Goal: Navigation & Orientation: Find specific page/section

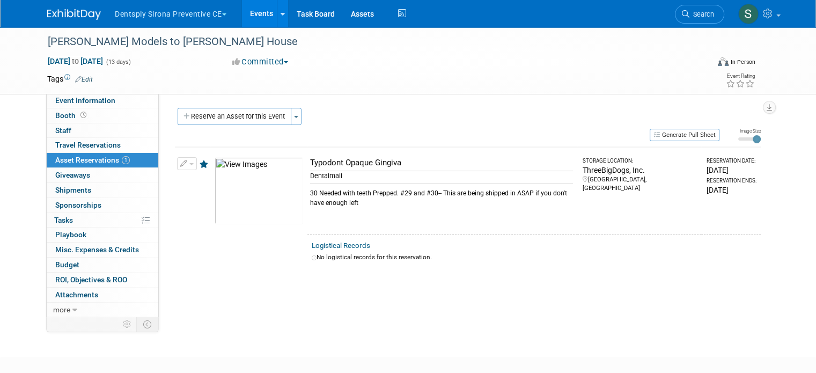
click at [191, 14] on button "Dentsply Sirona Preventive CE" at bounding box center [177, 12] width 126 height 24
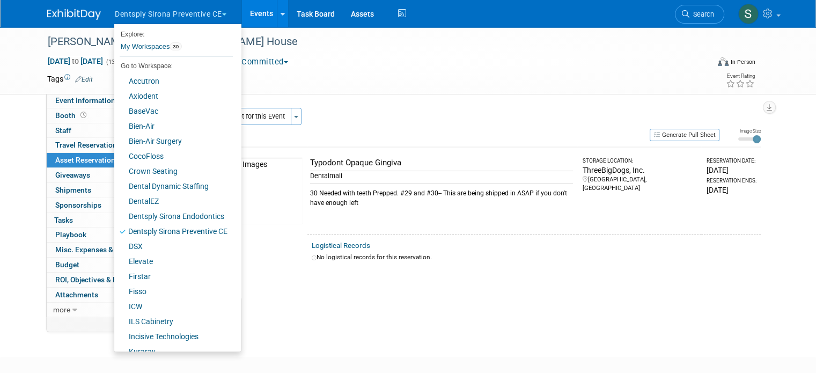
click at [194, 12] on button "Dentsply Sirona Preventive CE" at bounding box center [177, 12] width 126 height 24
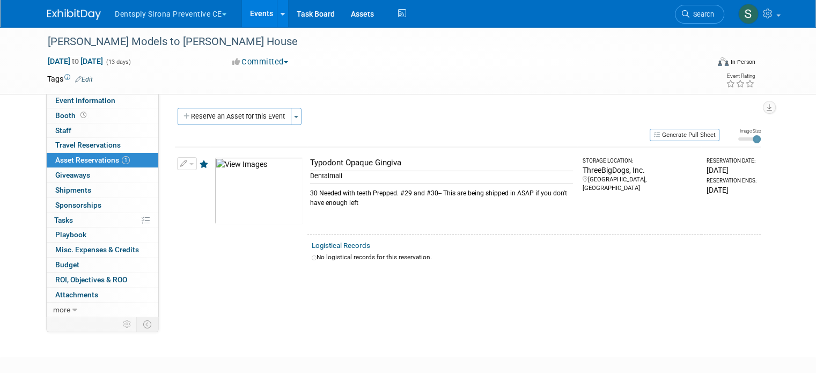
click at [260, 12] on link "Events" at bounding box center [261, 13] width 39 height 27
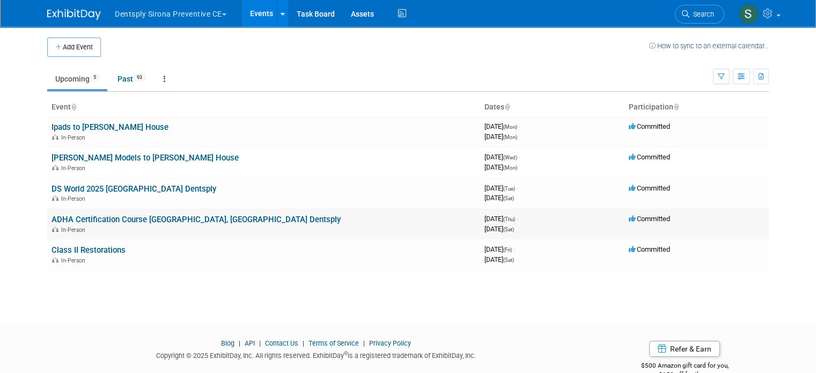
click at [125, 217] on link "ADHA Certification Course Las Vegas, NV Dentsply" at bounding box center [195, 220] width 289 height 10
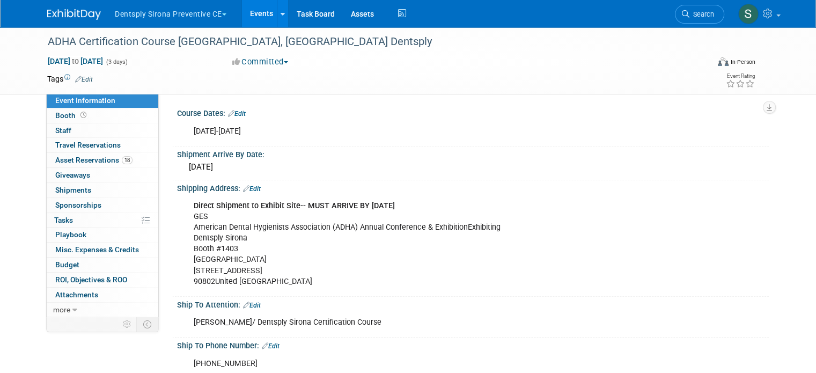
click at [189, 5] on button "Dentsply Sirona Preventive CE" at bounding box center [177, 12] width 126 height 24
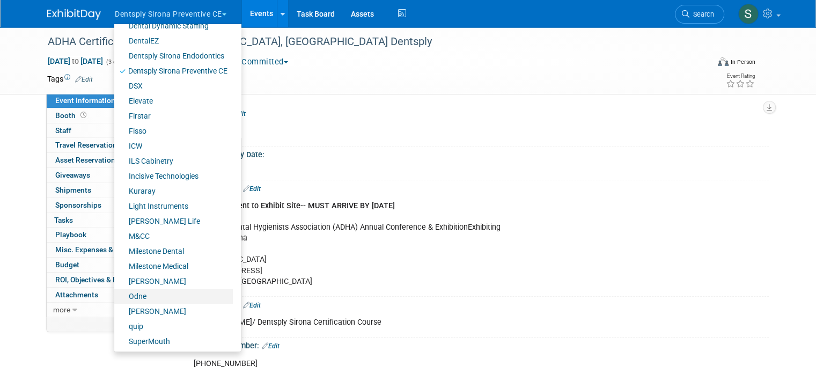
scroll to position [176, 0]
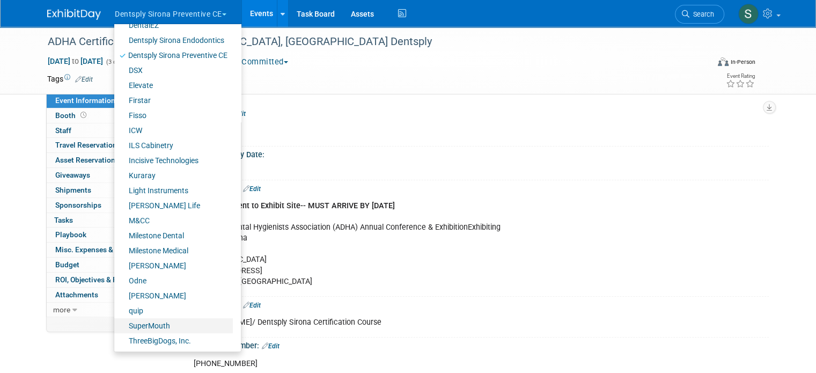
click at [165, 321] on link "SuperMouth" at bounding box center [173, 325] width 119 height 15
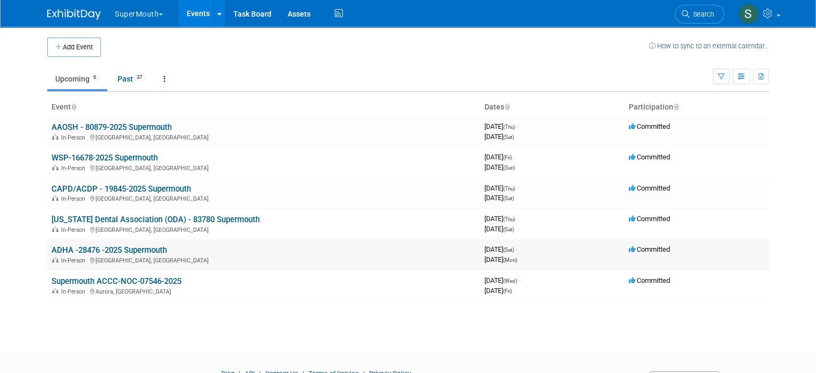
click at [111, 250] on link "ADHA -28476 -2025 Supermouth" at bounding box center [108, 250] width 115 height 10
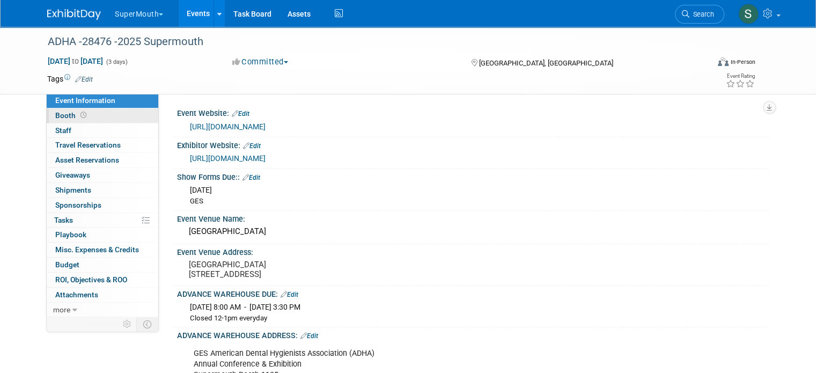
click at [61, 112] on span "Booth" at bounding box center [71, 115] width 33 height 9
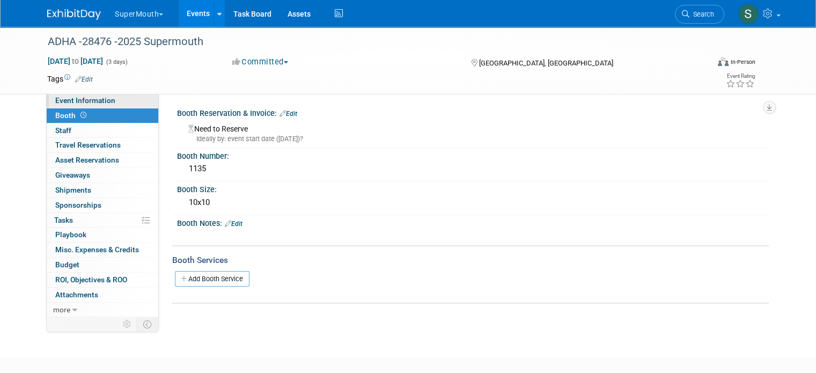
click at [91, 100] on span "Event Information" at bounding box center [85, 100] width 60 height 9
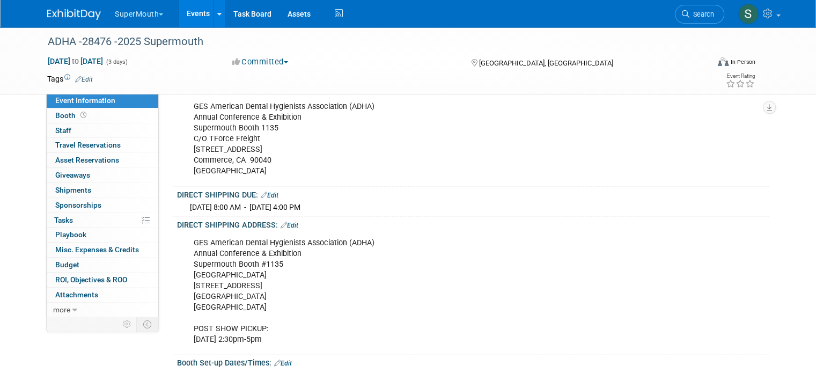
scroll to position [161, 0]
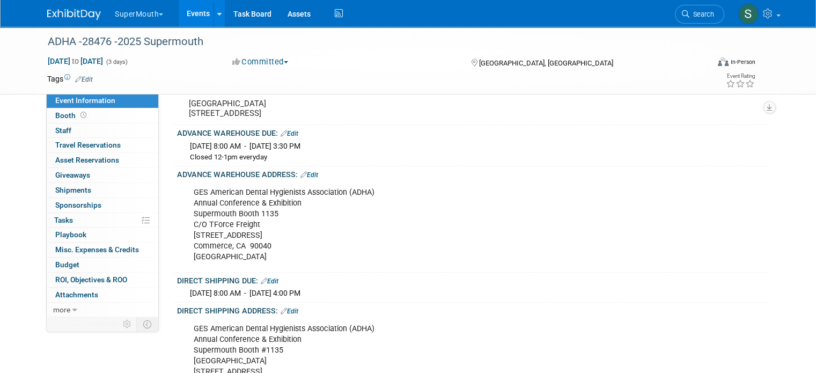
click at [452, 255] on div "GES American Dental Hygienists Association (ADHA) Annual Conference & Exhibitio…" at bounding box center [420, 225] width 468 height 86
click at [131, 14] on button "SuperMouth" at bounding box center [145, 12] width 63 height 24
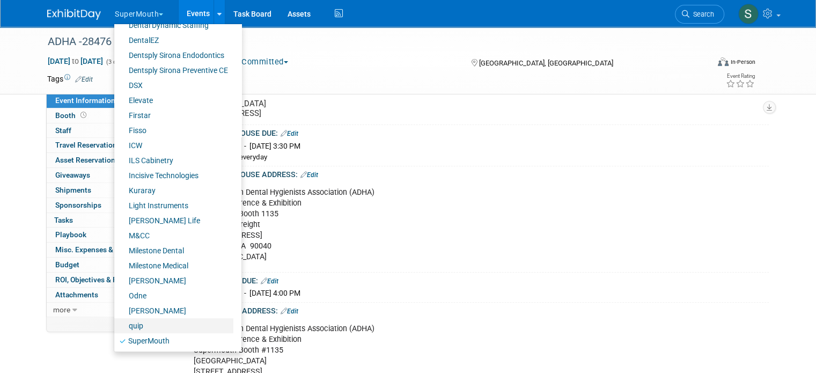
click at [132, 322] on link "quip" at bounding box center [173, 325] width 119 height 15
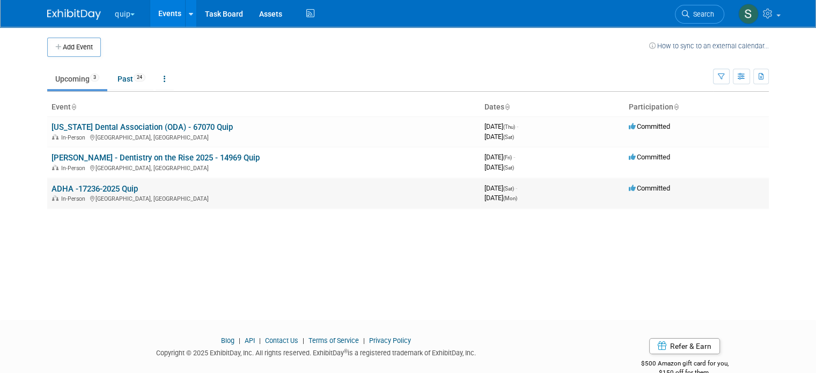
click at [98, 184] on link "ADHA -17236-2025 Quip" at bounding box center [94, 189] width 86 height 10
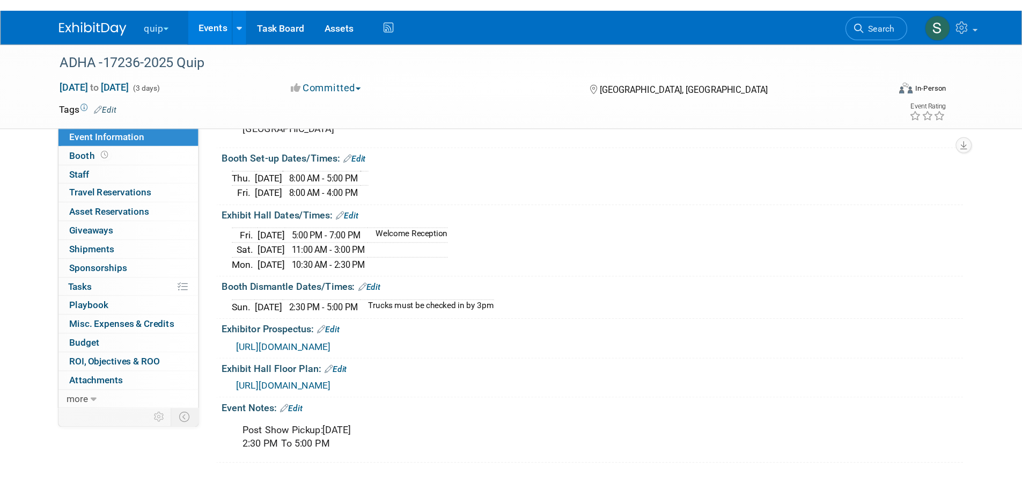
scroll to position [375, 0]
